Goal: Check status: Check status

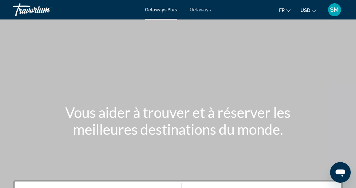
click at [335, 9] on span "SM" at bounding box center [334, 9] width 9 height 6
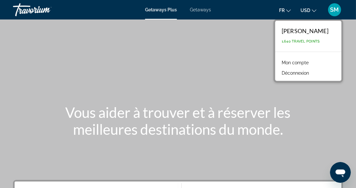
click at [320, 40] on span "1,640 Travel Points" at bounding box center [301, 41] width 38 height 4
click at [312, 62] on link "Mon compte" at bounding box center [294, 62] width 33 height 8
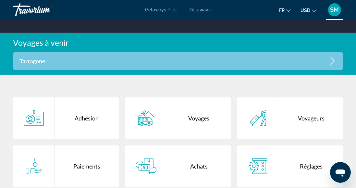
scroll to position [123, 0]
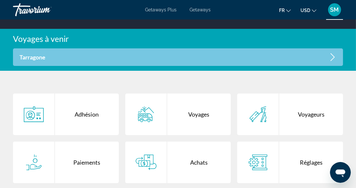
click at [207, 116] on div "Voyages" at bounding box center [199, 114] width 64 height 42
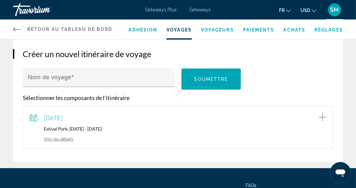
scroll to position [92, 0]
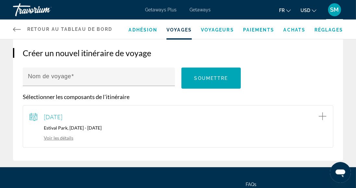
click at [68, 139] on link "Voir les détails" at bounding box center [52, 138] width 44 height 6
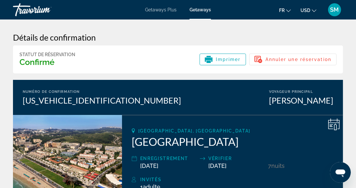
click at [51, 59] on h3 "Confirmé" at bounding box center [47, 62] width 56 height 10
click at [333, 122] on icon "Main content" at bounding box center [334, 124] width 12 height 12
click at [228, 59] on span "Imprimer" at bounding box center [228, 59] width 25 height 5
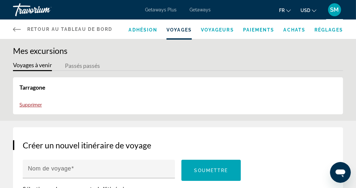
click at [83, 61] on button "Passés passés" at bounding box center [82, 66] width 35 height 10
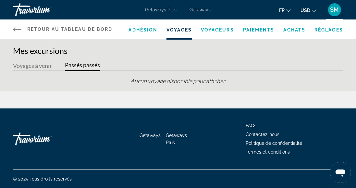
click at [32, 65] on button "Voyages à venir" at bounding box center [32, 66] width 39 height 10
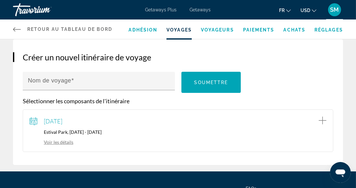
scroll to position [90, 0]
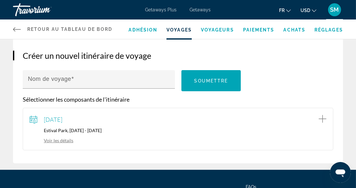
click at [56, 141] on link "Voir les détails" at bounding box center [52, 141] width 44 height 6
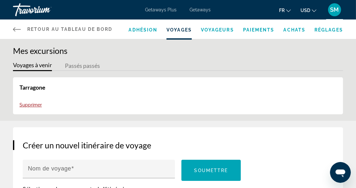
click at [334, 11] on span "SM" at bounding box center [334, 9] width 9 height 6
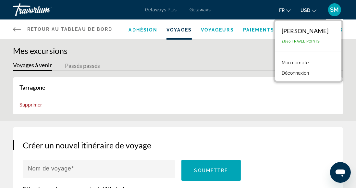
click at [304, 61] on link "Mon compte" at bounding box center [294, 62] width 33 height 8
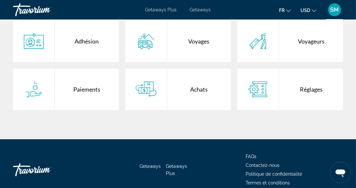
scroll to position [205, 0]
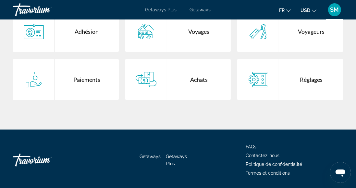
click at [196, 39] on div "Voyages" at bounding box center [199, 32] width 64 height 42
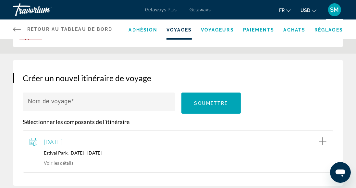
scroll to position [68, 0]
click at [326, 138] on icon "Add item to trip" at bounding box center [323, 141] width 8 height 8
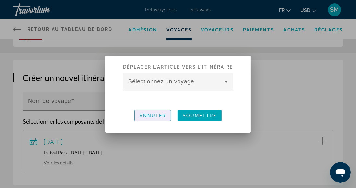
click at [150, 118] on span "Annuler" at bounding box center [153, 115] width 27 height 5
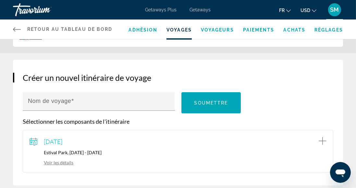
click at [55, 163] on link "Voir les détails" at bounding box center [52, 163] width 44 height 6
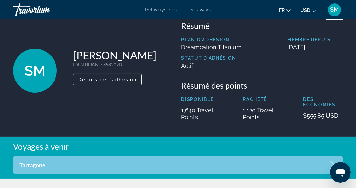
scroll to position [39, 0]
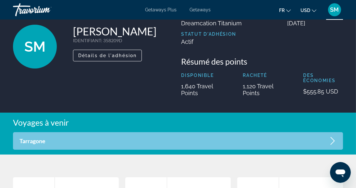
click at [334, 138] on icon "Main content" at bounding box center [333, 141] width 8 height 8
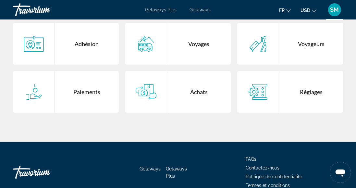
scroll to position [205, 0]
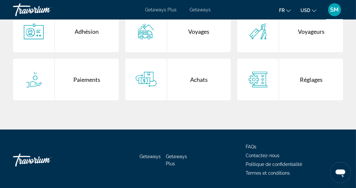
click at [207, 34] on div "Voyages" at bounding box center [199, 32] width 64 height 42
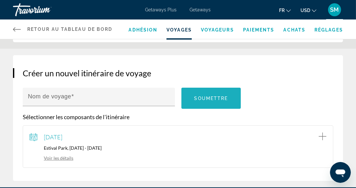
scroll to position [129, 0]
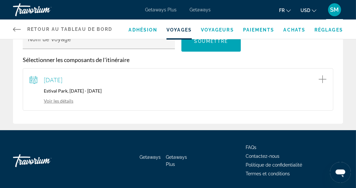
click at [58, 100] on link "Voir les détails" at bounding box center [52, 101] width 44 height 6
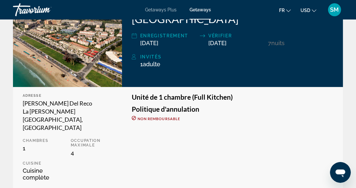
scroll to position [122, 0]
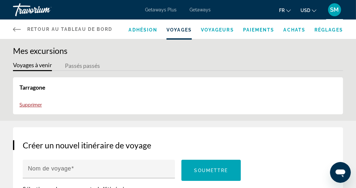
click at [38, 30] on span "Retour au tableau de bord" at bounding box center [69, 29] width 85 height 5
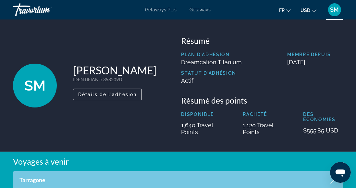
scroll to position [4, 0]
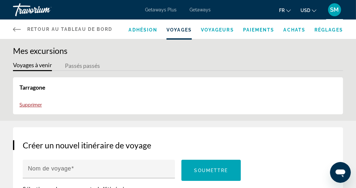
click at [301, 29] on span "Achats" at bounding box center [295, 29] width 22 height 5
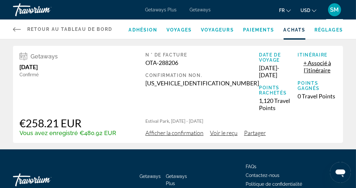
click at [186, 129] on span "Afficher la confirmation" at bounding box center [174, 132] width 58 height 7
click at [228, 129] on span "Voir le reçu" at bounding box center [224, 132] width 28 height 7
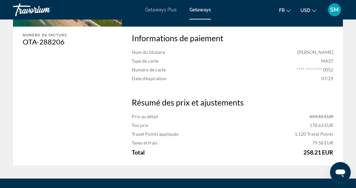
scroll to position [184, 0]
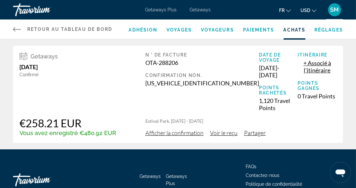
click at [183, 129] on span "Afficher la confirmation" at bounding box center [174, 132] width 58 height 7
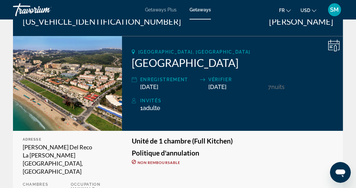
scroll to position [74, 0]
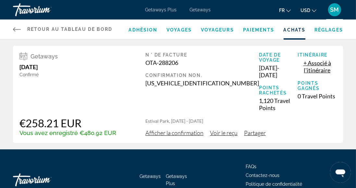
click at [230, 129] on span "Voir le reçu" at bounding box center [224, 132] width 28 height 7
click at [181, 32] on span "Voyages" at bounding box center [178, 29] width 25 height 5
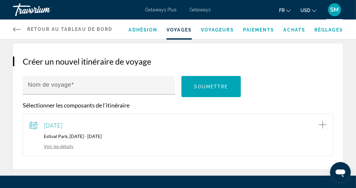
scroll to position [87, 0]
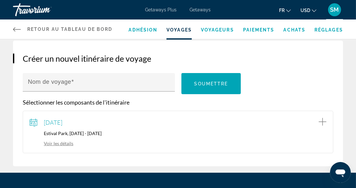
click at [57, 144] on link "Voir les détails" at bounding box center [52, 144] width 44 height 6
